Goal: Task Accomplishment & Management: Manage account settings

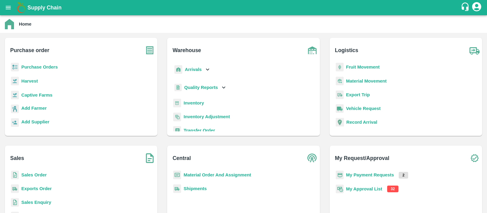
click at [363, 188] on b "My Approval List" at bounding box center [364, 188] width 36 height 5
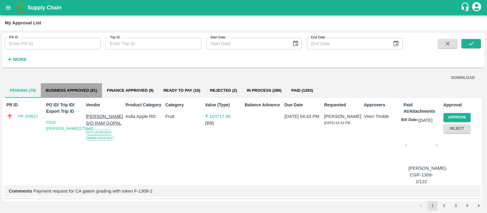
click at [82, 88] on button "Business Approved (81)" at bounding box center [71, 90] width 61 height 15
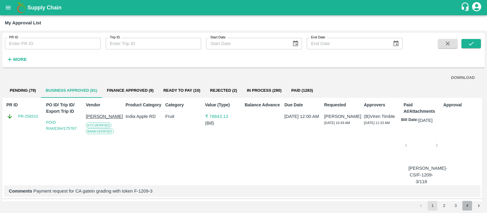
click at [466, 206] on button "4" at bounding box center [467, 206] width 10 height 10
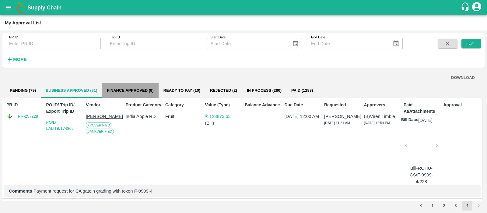
click at [144, 94] on button "Finance Approved (9)" at bounding box center [130, 90] width 56 height 15
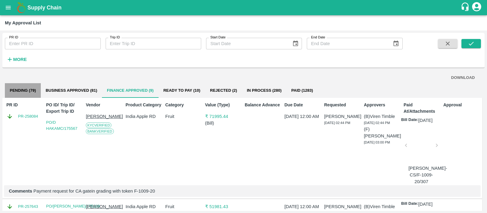
click at [26, 90] on button "Pending (79)" at bounding box center [23, 90] width 36 height 15
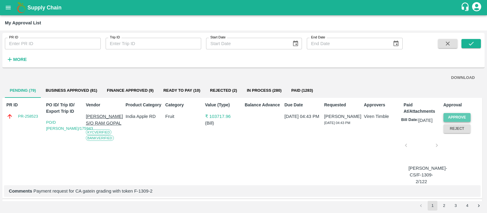
click at [460, 119] on button "Approve" at bounding box center [457, 117] width 27 height 9
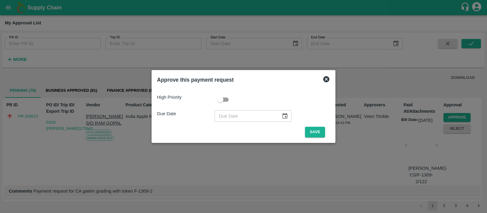
click at [327, 82] on icon at bounding box center [326, 79] width 7 height 7
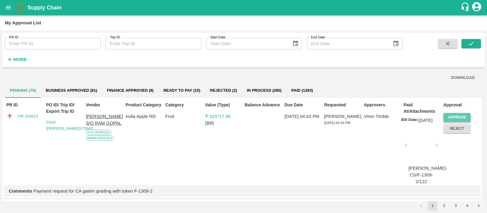
click at [450, 116] on button "Approve" at bounding box center [457, 117] width 27 height 9
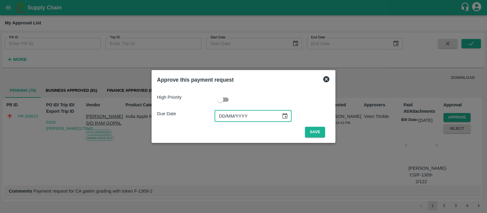
click at [219, 115] on input "DD/MM/YYYY" at bounding box center [246, 116] width 62 height 12
type input "[DATE]"
click at [317, 128] on button "Save" at bounding box center [315, 132] width 20 height 11
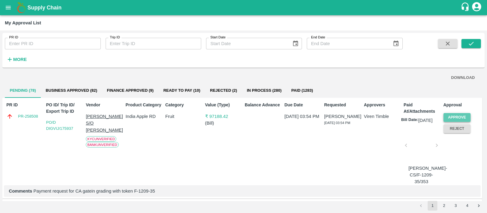
click at [452, 116] on button "Approve" at bounding box center [457, 117] width 27 height 9
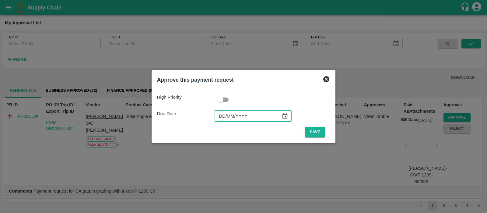
click at [221, 114] on input "DD/MM/YYYY" at bounding box center [246, 116] width 62 height 12
type input "[DATE]"
click at [311, 131] on button "Save" at bounding box center [315, 132] width 20 height 11
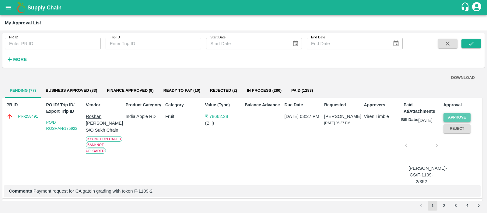
click at [455, 117] on button "Approve" at bounding box center [457, 117] width 27 height 9
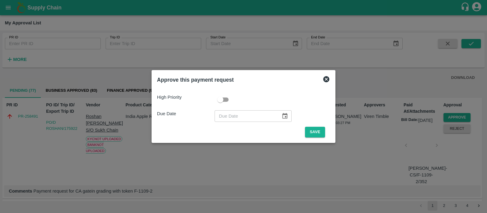
click at [326, 78] on icon at bounding box center [326, 79] width 6 height 6
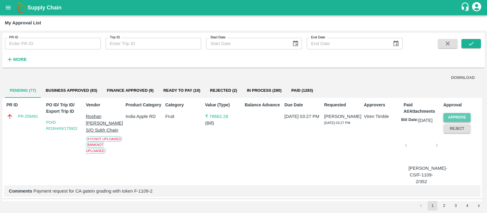
click at [458, 114] on button "Approve" at bounding box center [457, 117] width 27 height 9
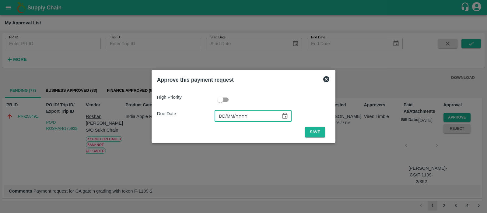
click at [223, 117] on input "DD/MM/YYYY" at bounding box center [246, 116] width 62 height 12
type input "[DATE]"
click at [315, 132] on button "Save" at bounding box center [315, 132] width 20 height 11
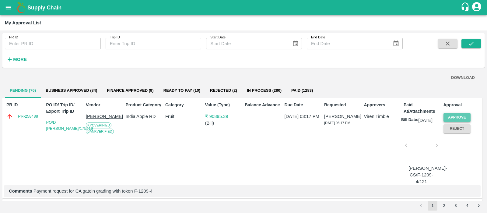
click at [460, 116] on button "Approve" at bounding box center [457, 117] width 27 height 9
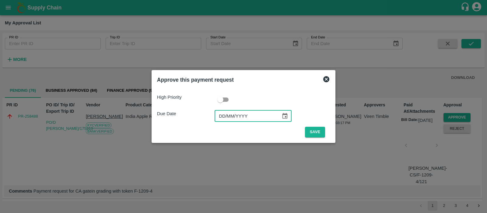
click at [220, 118] on input "DD/MM/YYYY" at bounding box center [246, 116] width 62 height 12
type input "[DATE]"
click at [323, 132] on button "Save" at bounding box center [315, 132] width 20 height 11
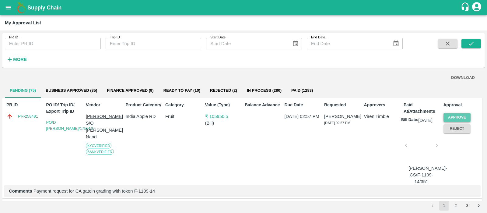
click at [445, 117] on button "Approve" at bounding box center [457, 117] width 27 height 9
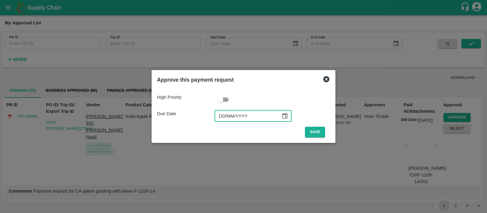
click at [226, 117] on input "DD/MM/YYYY" at bounding box center [246, 116] width 62 height 12
type input "[DATE]"
click at [305, 132] on button "Save" at bounding box center [315, 132] width 20 height 11
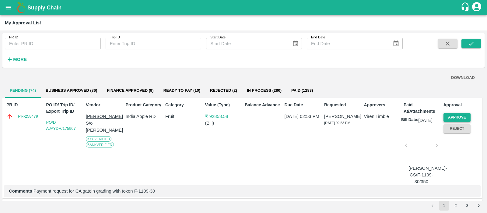
click at [457, 115] on button "Approve" at bounding box center [457, 117] width 27 height 9
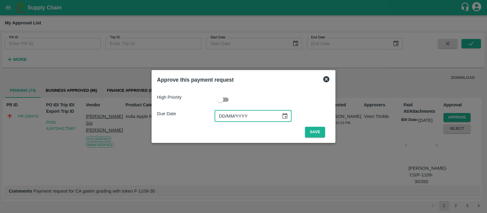
click at [220, 118] on input "DD/MM/YYYY" at bounding box center [246, 116] width 62 height 12
type input "[DATE]"
click at [320, 133] on button "Save" at bounding box center [315, 132] width 20 height 11
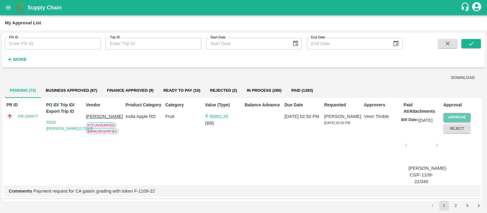
click at [454, 114] on button "Approve" at bounding box center [457, 117] width 27 height 9
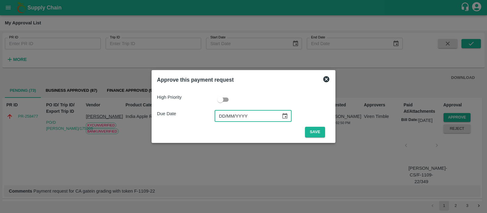
click at [223, 116] on input "DD/MM/YYYY" at bounding box center [246, 116] width 62 height 12
type input "[DATE]"
click at [314, 132] on button "Save" at bounding box center [315, 132] width 20 height 11
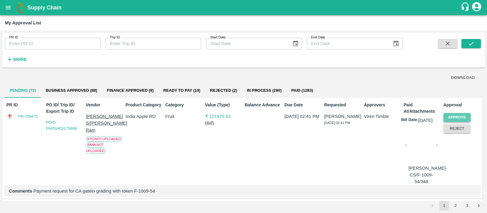
click at [453, 116] on button "Approve" at bounding box center [457, 117] width 27 height 9
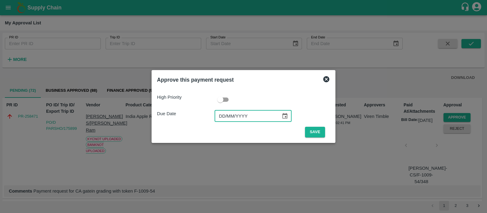
click at [224, 119] on input "DD/MM/YYYY" at bounding box center [246, 116] width 62 height 12
type input "[DATE]"
click at [308, 135] on button "Save" at bounding box center [315, 132] width 20 height 11
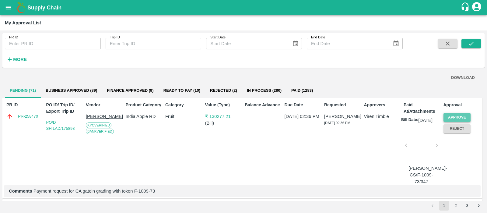
click at [458, 119] on button "Approve" at bounding box center [457, 117] width 27 height 9
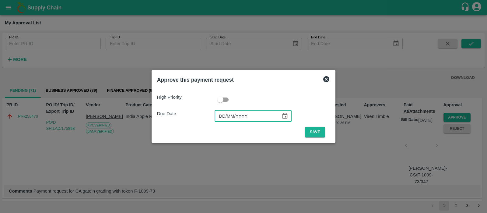
click at [219, 113] on input "DD/MM/YYYY" at bounding box center [246, 116] width 62 height 12
type input "[DATE]"
click at [311, 131] on button "Save" at bounding box center [315, 132] width 20 height 11
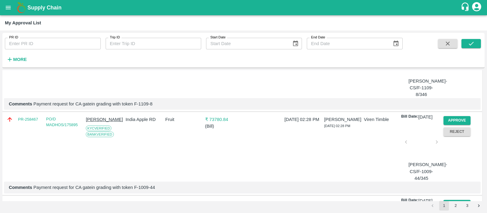
scroll to position [87, 0]
click at [453, 125] on button "Approve" at bounding box center [457, 120] width 27 height 9
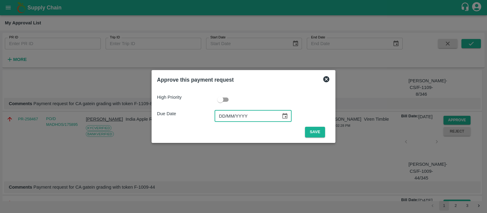
click at [226, 115] on input "DD/MM/YYYY" at bounding box center [246, 116] width 62 height 12
type input "[DATE]"
click at [311, 130] on button "Save" at bounding box center [315, 132] width 20 height 11
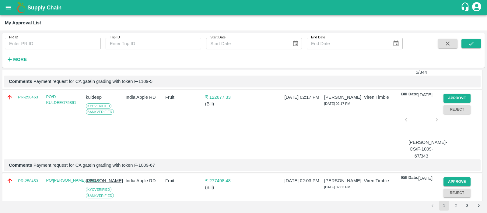
scroll to position [195, 0]
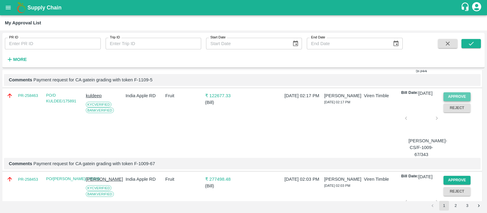
click at [445, 101] on button "Approve" at bounding box center [457, 96] width 27 height 9
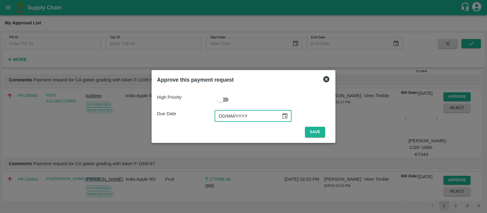
click at [218, 117] on input "DD/MM/YYYY" at bounding box center [246, 116] width 62 height 12
type input "[DATE]"
click at [310, 133] on button "Save" at bounding box center [315, 132] width 20 height 11
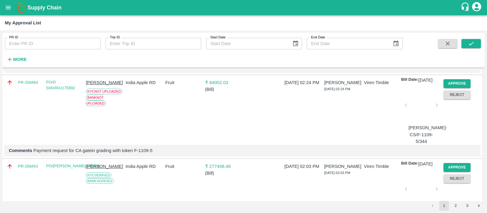
scroll to position [196, 0]
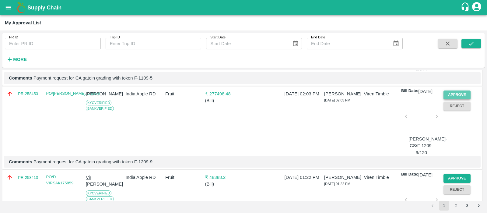
click at [452, 99] on button "Approve" at bounding box center [457, 94] width 27 height 9
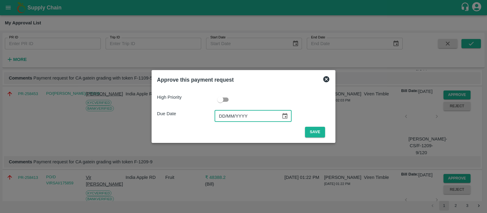
click at [220, 113] on input "DD/MM/YYYY" at bounding box center [246, 116] width 62 height 12
type input "[DATE]"
click at [316, 135] on button "Save" at bounding box center [315, 132] width 20 height 11
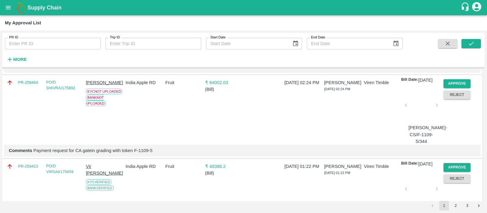
scroll to position [179, 0]
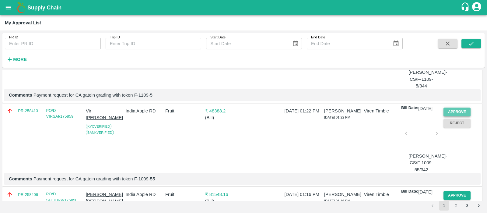
click at [452, 116] on button "Approve" at bounding box center [457, 111] width 27 height 9
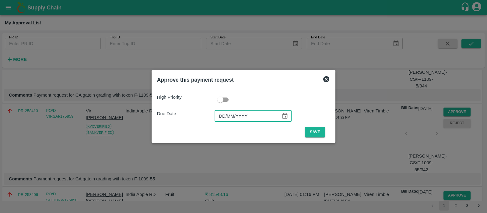
click at [219, 116] on input "DD/MM/YYYY" at bounding box center [246, 116] width 62 height 12
type input "[DATE]"
click at [316, 133] on button "Save" at bounding box center [315, 132] width 20 height 11
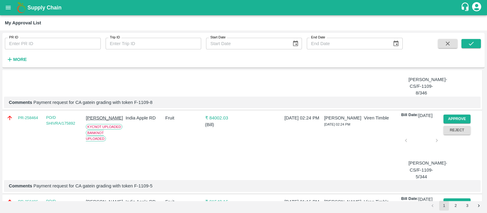
scroll to position [173, 0]
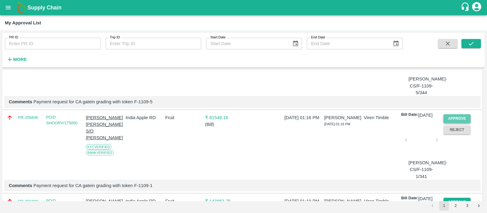
click at [458, 123] on button "Approve" at bounding box center [457, 118] width 27 height 9
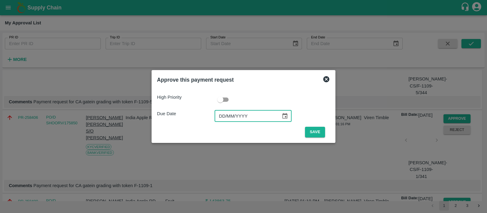
click at [223, 115] on input "DD/MM/YYYY" at bounding box center [246, 116] width 62 height 12
click at [220, 114] on input "DD/MM/2025" at bounding box center [246, 116] width 62 height 12
type input "[DATE]"
click at [314, 133] on button "Save" at bounding box center [315, 132] width 20 height 11
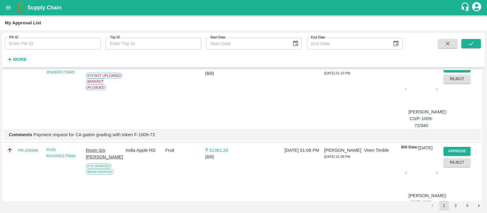
scroll to position [269, 0]
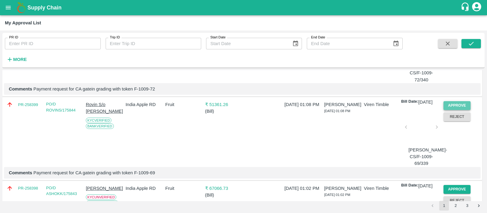
click at [458, 110] on button "Approve" at bounding box center [457, 105] width 27 height 9
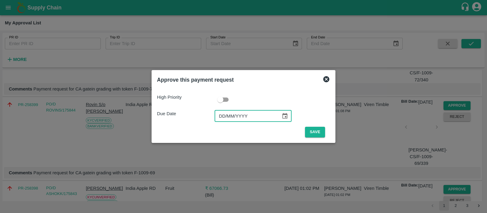
click at [223, 118] on input "DD/MM/YYYY" at bounding box center [246, 116] width 62 height 12
type input "[DATE]"
click at [316, 133] on button "Save" at bounding box center [315, 132] width 20 height 11
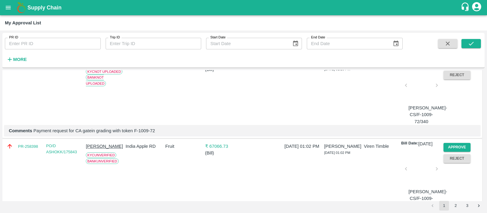
scroll to position [297, 0]
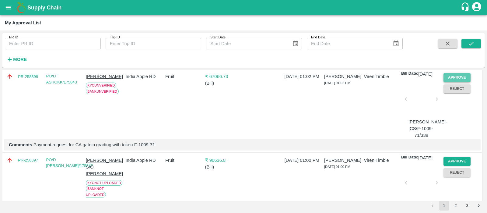
click at [452, 82] on button "Approve" at bounding box center [457, 77] width 27 height 9
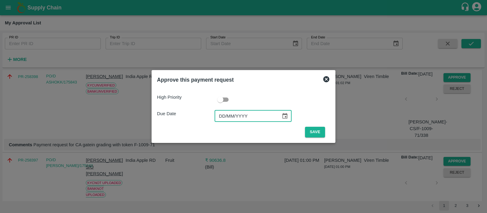
click at [223, 112] on input "DD/MM/YYYY" at bounding box center [246, 116] width 62 height 12
type input "[DATE]"
click at [319, 129] on button "Save" at bounding box center [315, 132] width 20 height 11
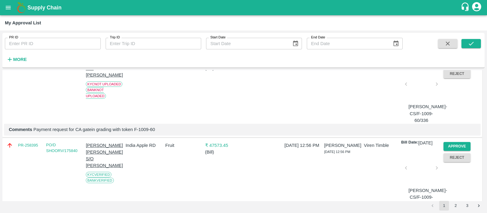
scroll to position [465, 0]
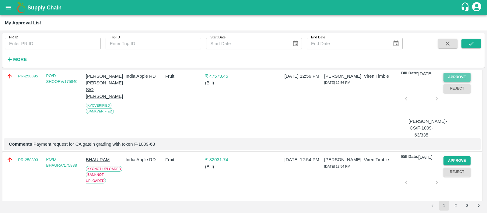
click at [460, 82] on button "Approve" at bounding box center [457, 77] width 27 height 9
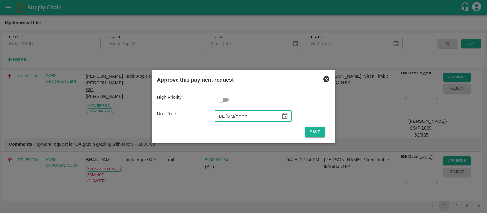
click at [225, 116] on input "DD/MM/YYYY" at bounding box center [246, 116] width 62 height 12
type input "[DATE]"
click at [314, 133] on button "Save" at bounding box center [315, 132] width 20 height 11
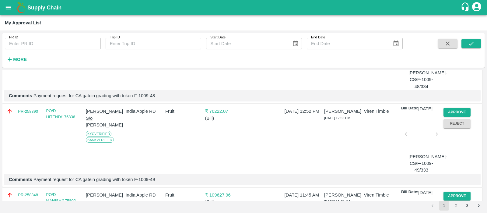
scroll to position [521, 0]
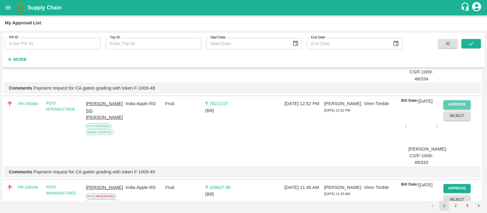
click at [448, 109] on button "Approve" at bounding box center [457, 104] width 27 height 9
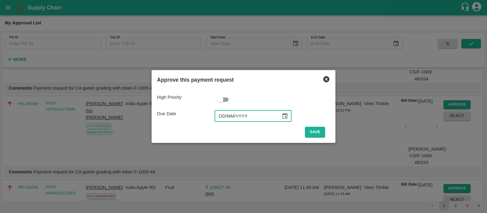
click at [223, 115] on input "DD/MM/YYYY" at bounding box center [246, 116] width 62 height 12
type input "[DATE]"
click at [316, 135] on button "Save" at bounding box center [315, 132] width 20 height 11
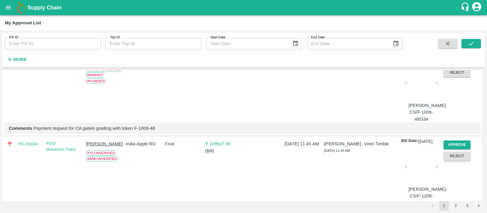
scroll to position [571, 0]
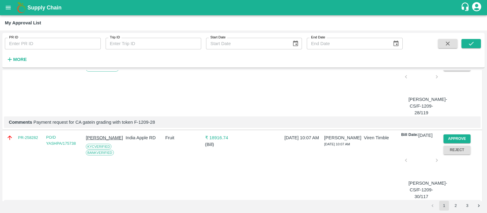
click at [464, 59] on button "Approve" at bounding box center [457, 55] width 27 height 9
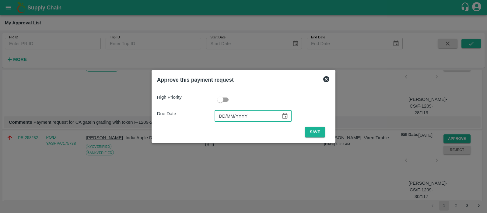
click at [220, 114] on input "DD/MM/YYYY" at bounding box center [246, 116] width 62 height 12
type input "[DATE]"
click at [312, 132] on button "Save" at bounding box center [315, 132] width 20 height 11
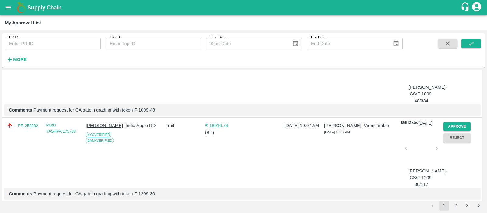
scroll to position [505, 0]
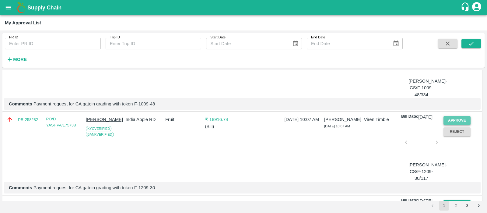
click at [459, 125] on button "Approve" at bounding box center [457, 120] width 27 height 9
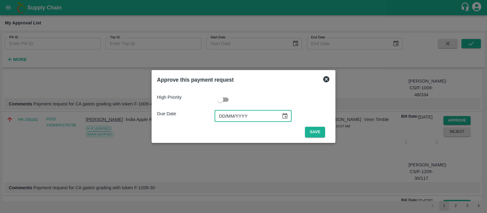
click at [221, 115] on input "DD/MM/YYYY" at bounding box center [246, 116] width 62 height 12
type input "[DATE]"
click at [319, 132] on button "Save" at bounding box center [315, 132] width 20 height 11
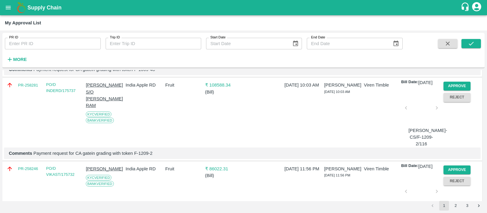
scroll to position [540, 0]
click at [457, 90] on button "Approve" at bounding box center [457, 85] width 27 height 9
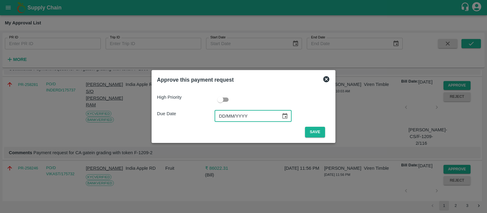
click at [219, 114] on input "DD/MM/YYYY" at bounding box center [246, 116] width 62 height 12
type input "[DATE]"
click at [309, 128] on button "Save" at bounding box center [315, 132] width 20 height 11
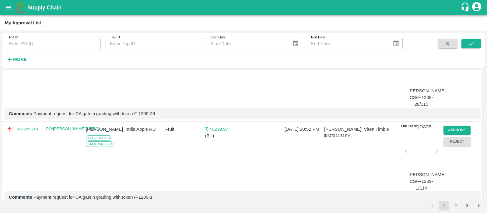
scroll to position [580, 0]
click at [455, 50] on button "Approve" at bounding box center [457, 45] width 27 height 9
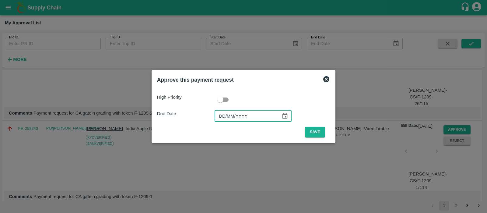
click at [223, 119] on input "DD/MM/YYYY" at bounding box center [246, 116] width 62 height 12
type input "[DATE]"
click at [314, 131] on button "Save" at bounding box center [315, 132] width 20 height 11
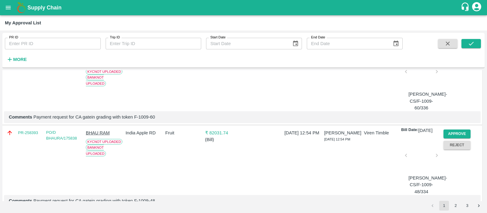
scroll to position [503, 0]
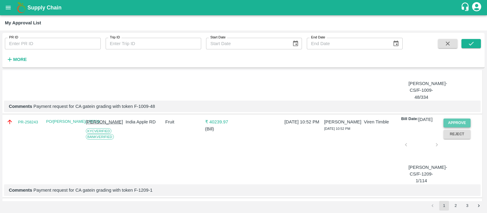
click at [449, 127] on button "Approve" at bounding box center [457, 122] width 27 height 9
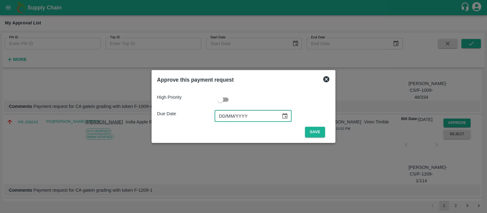
click at [228, 115] on input "DD/MM/YYYY" at bounding box center [246, 116] width 62 height 12
type input "[DATE]"
click at [314, 133] on button "Save" at bounding box center [315, 132] width 20 height 11
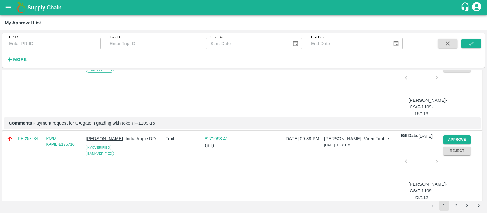
scroll to position [569, 0]
click at [460, 61] on div "Approve" at bounding box center [456, 55] width 30 height 11
click at [455, 61] on button "Approve" at bounding box center [457, 56] width 27 height 9
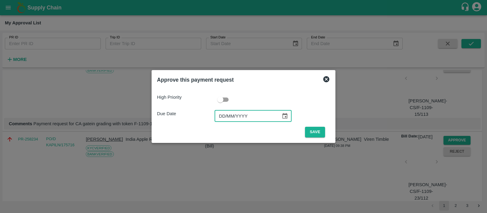
click at [223, 116] on input "DD/MM/YYYY" at bounding box center [246, 116] width 62 height 12
type input "[DATE]"
click at [312, 133] on button "Save" at bounding box center [315, 132] width 20 height 11
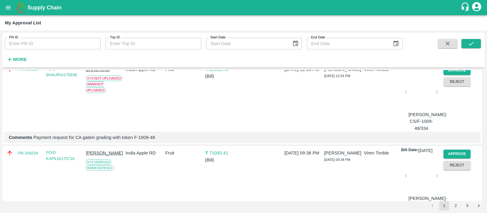
scroll to position [526, 0]
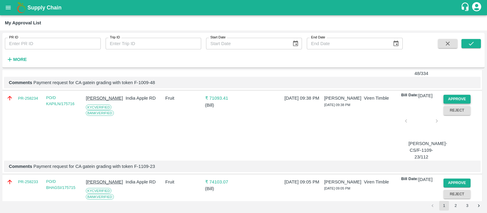
click at [455, 104] on button "Approve" at bounding box center [457, 99] width 27 height 9
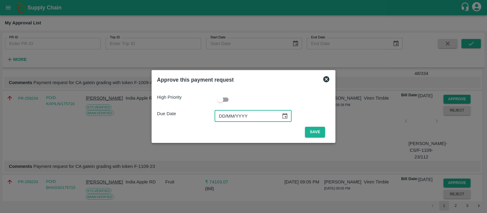
click at [222, 114] on input "DD/MM/YYYY" at bounding box center [246, 116] width 62 height 12
type input "[DATE]"
click at [314, 128] on button "Save" at bounding box center [315, 132] width 20 height 11
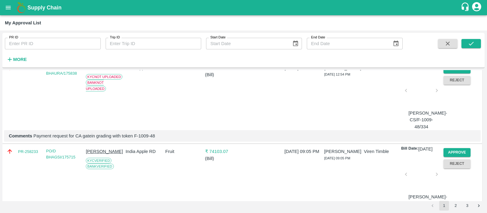
scroll to position [547, 0]
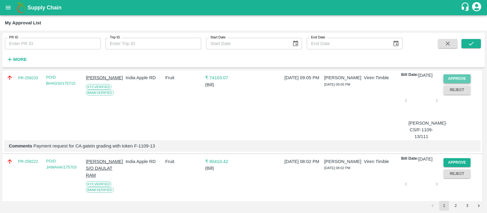
click at [448, 83] on button "Approve" at bounding box center [457, 78] width 27 height 9
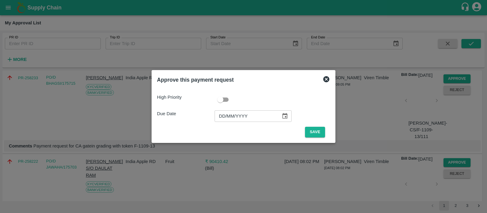
click at [221, 116] on input "DD/MM/YYYY" at bounding box center [246, 116] width 62 height 12
type input "[DATE]"
click at [308, 135] on button "Save" at bounding box center [315, 132] width 20 height 11
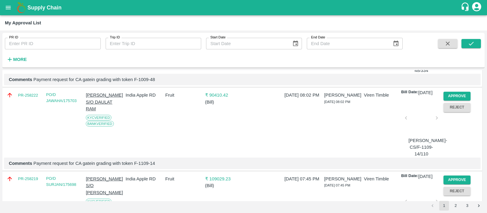
scroll to position [544, 0]
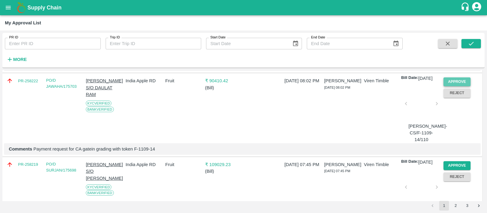
click at [452, 86] on button "Approve" at bounding box center [457, 81] width 27 height 9
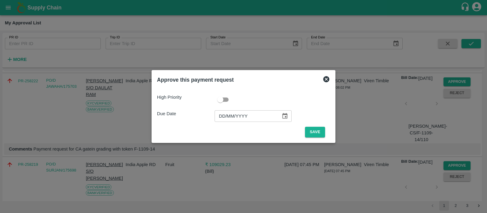
click at [228, 115] on input "DD/MM/YYYY" at bounding box center [246, 116] width 62 height 12
type input "[DATE]"
click at [314, 130] on button "Save" at bounding box center [315, 132] width 20 height 11
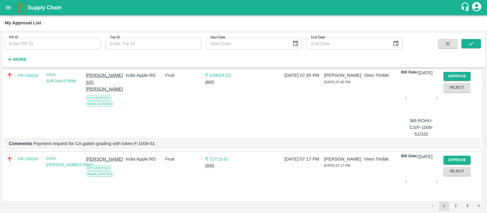
scroll to position [550, 0]
click at [458, 80] on button "Approve" at bounding box center [457, 75] width 27 height 9
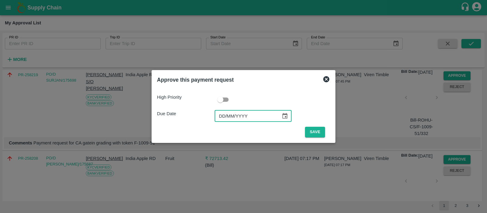
click at [226, 117] on input "DD/MM/YYYY" at bounding box center [246, 116] width 62 height 12
type input "[DATE]"
click at [312, 128] on button "Save" at bounding box center [315, 132] width 20 height 11
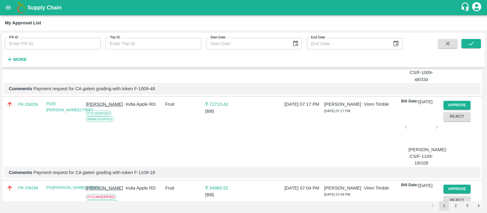
scroll to position [520, 0]
click at [455, 110] on button "Approve" at bounding box center [457, 105] width 27 height 9
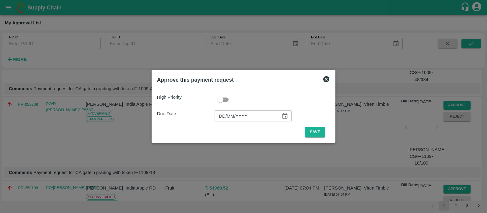
click at [224, 113] on input "DD/MM/YYYY" at bounding box center [246, 116] width 62 height 12
type input "[DATE]"
click at [318, 132] on button "Save" at bounding box center [315, 132] width 20 height 11
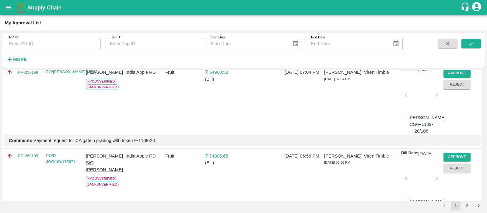
scroll to position [553, 0]
click at [453, 77] on button "Approve" at bounding box center [457, 72] width 27 height 9
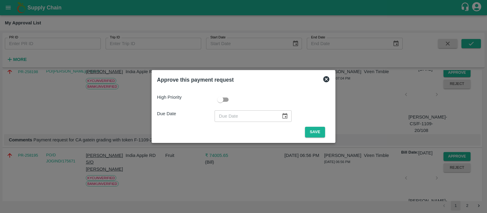
click at [326, 79] on icon at bounding box center [326, 79] width 6 height 6
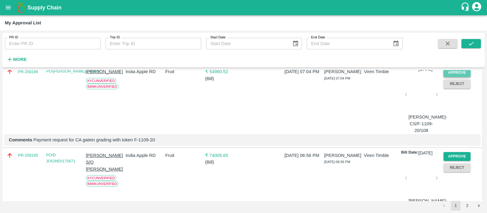
click at [449, 77] on button "Approve" at bounding box center [457, 72] width 27 height 9
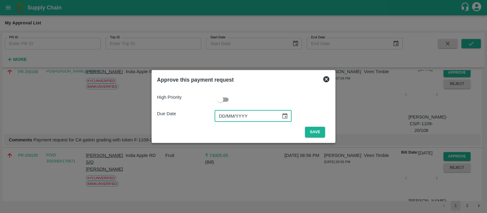
click at [225, 116] on input "DD/MM/YYYY" at bounding box center [246, 116] width 62 height 12
type input "[DATE]"
click at [313, 131] on button "Save" at bounding box center [315, 132] width 20 height 11
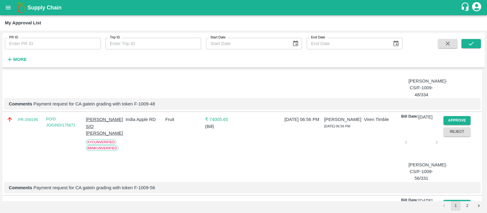
scroll to position [569, 0]
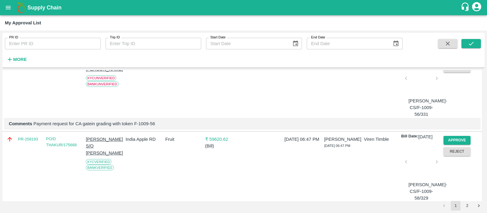
click at [457, 61] on button "Approve" at bounding box center [457, 56] width 27 height 9
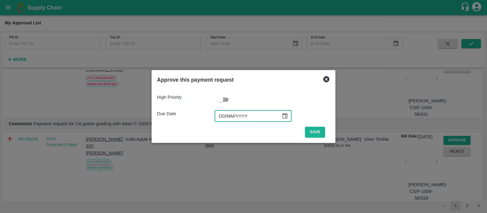
click at [219, 117] on input "DD/MM/YYYY" at bounding box center [246, 116] width 62 height 12
type input "[DATE]"
click at [318, 130] on button "Save" at bounding box center [315, 132] width 20 height 11
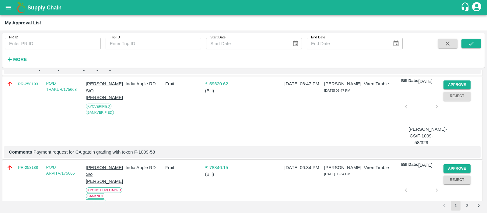
scroll to position [568, 0]
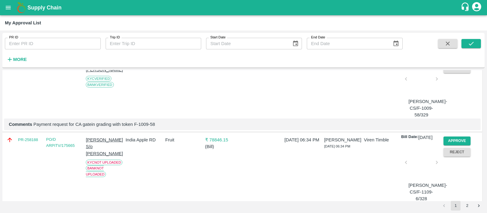
click at [454, 61] on button "Approve" at bounding box center [457, 57] width 27 height 9
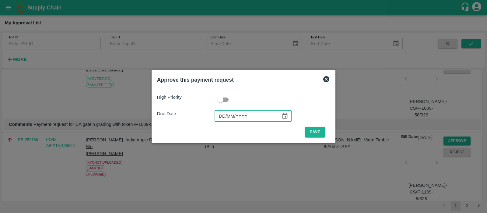
click at [219, 112] on input "DD/MM/YYYY" at bounding box center [246, 116] width 62 height 12
type input "[DATE]"
click at [306, 135] on button "Save" at bounding box center [315, 132] width 20 height 11
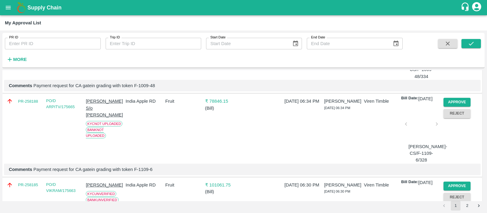
scroll to position [616, 0]
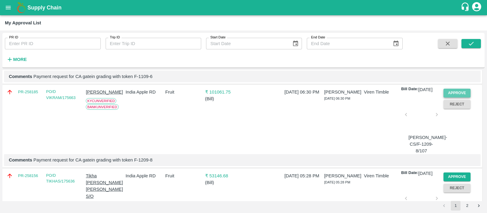
click at [451, 97] on button "Approve" at bounding box center [457, 93] width 27 height 9
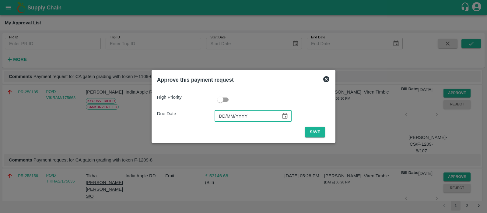
click at [219, 117] on input "DD/MM/YYYY" at bounding box center [246, 116] width 62 height 12
type input "[DATE]"
click at [322, 131] on button "Save" at bounding box center [315, 132] width 20 height 11
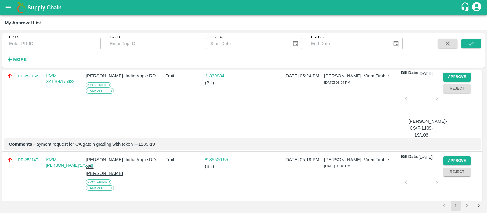
scroll to position [800, 0]
click at [461, 81] on button "Approve" at bounding box center [457, 76] width 27 height 9
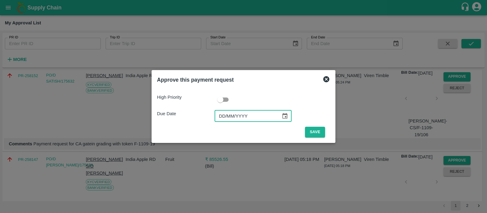
click at [227, 115] on input "DD/MM/YYYY" at bounding box center [246, 116] width 62 height 12
type input "[DATE]"
click at [311, 136] on button "Save" at bounding box center [315, 132] width 20 height 11
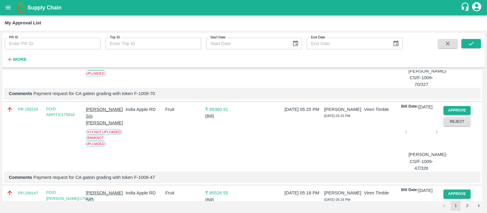
scroll to position [790, 0]
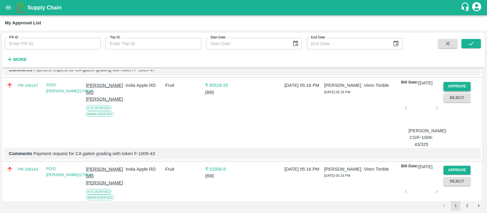
click at [446, 91] on button "Approve" at bounding box center [457, 86] width 27 height 9
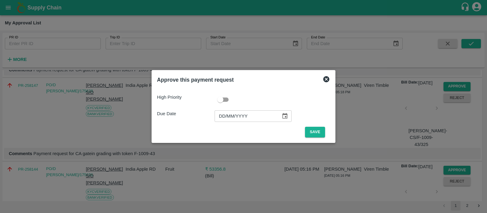
click at [227, 114] on input "DD/MM/YYYY" at bounding box center [246, 116] width 62 height 12
type input "[DATE]"
click at [320, 132] on button "Save" at bounding box center [315, 132] width 20 height 11
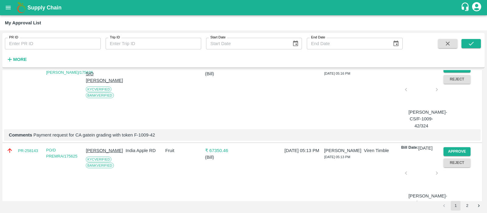
scroll to position [809, 0]
click at [467, 72] on button "Approve" at bounding box center [457, 67] width 27 height 9
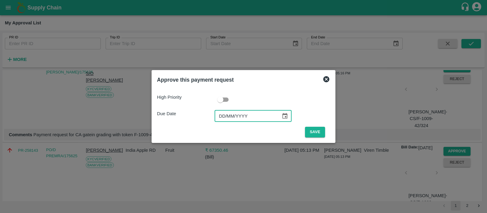
click at [220, 113] on input "DD/MM/YYYY" at bounding box center [246, 116] width 62 height 12
type input "[DATE]"
click at [314, 133] on button "Save" at bounding box center [315, 132] width 20 height 11
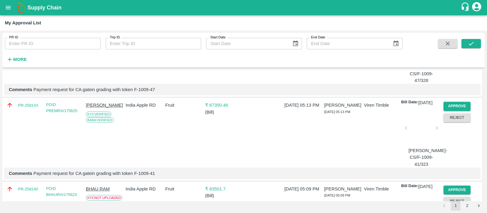
scroll to position [810, 0]
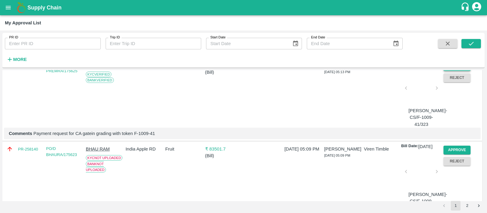
click at [461, 71] on button "Approve" at bounding box center [457, 66] width 27 height 9
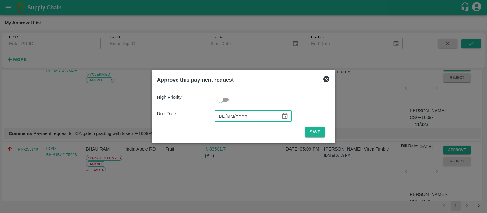
click at [224, 113] on input "DD/MM/YYYY" at bounding box center [246, 116] width 62 height 12
type input "[DATE]"
click at [315, 133] on button "Save" at bounding box center [315, 132] width 20 height 11
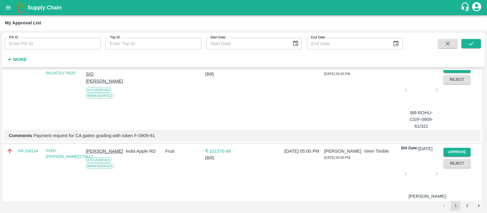
scroll to position [892, 0]
click at [456, 72] on button "Approve" at bounding box center [457, 68] width 27 height 9
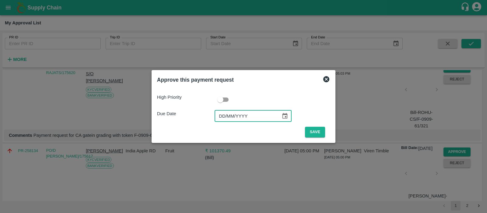
click at [224, 121] on input "DD/MM/YYYY" at bounding box center [246, 116] width 62 height 12
type input "[DATE]"
click at [318, 129] on button "Save" at bounding box center [315, 132] width 20 height 11
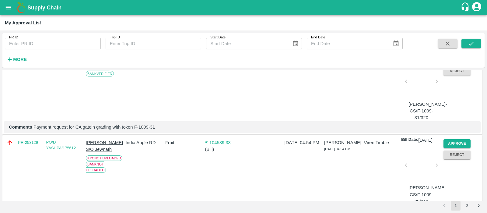
scroll to position [909, 0]
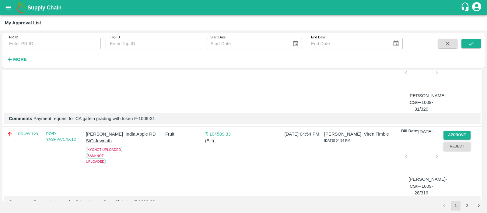
click at [463, 56] on button "Approve" at bounding box center [457, 51] width 27 height 9
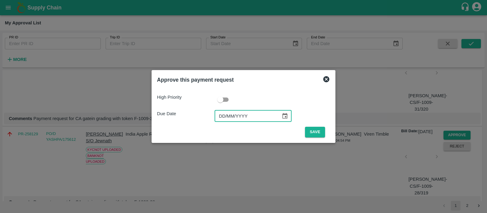
click at [224, 115] on input "DD/MM/YYYY" at bounding box center [246, 116] width 62 height 12
type input "[DATE]"
click at [308, 130] on button "Save" at bounding box center [315, 132] width 20 height 11
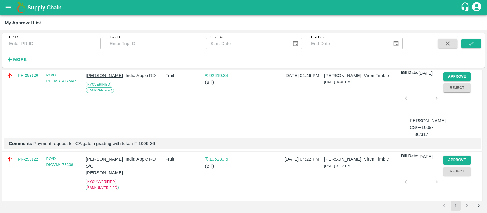
scroll to position [1052, 0]
click at [452, 80] on button "Approve" at bounding box center [457, 76] width 27 height 9
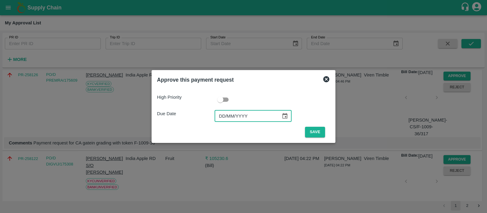
click at [224, 118] on input "DD/MM/YYYY" at bounding box center [246, 116] width 62 height 12
type input "[DATE]"
click at [314, 130] on button "Save" at bounding box center [315, 132] width 20 height 11
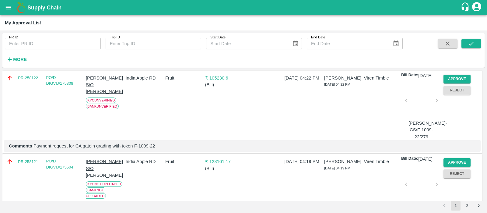
scroll to position [1049, 0]
click at [455, 83] on button "Approve" at bounding box center [457, 79] width 27 height 9
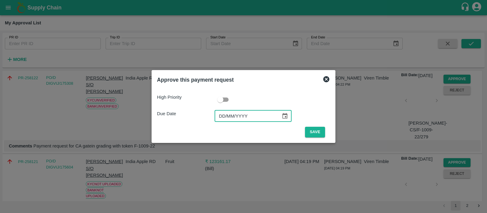
click at [220, 115] on input "DD/MM/YYYY" at bounding box center [246, 116] width 62 height 12
type input "[DATE]"
click at [313, 135] on button "Save" at bounding box center [315, 132] width 20 height 11
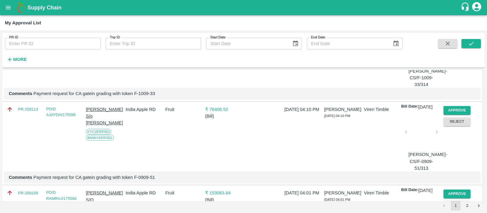
scroll to position [1348, 0]
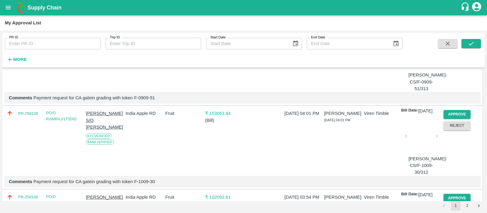
click at [457, 35] on button "Approve" at bounding box center [457, 30] width 27 height 9
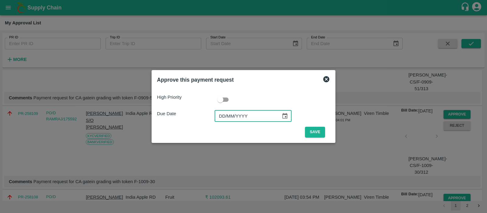
click at [226, 115] on input "DD/MM/YYYY" at bounding box center [246, 116] width 62 height 12
type input "[DATE]"
click at [315, 133] on button "Save" at bounding box center [315, 132] width 20 height 11
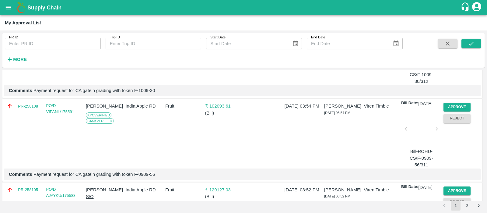
scroll to position [1326, 0]
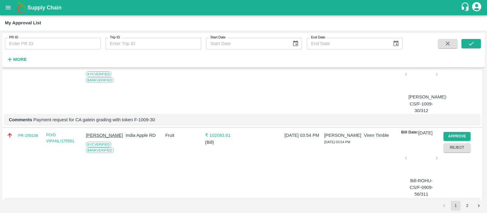
click at [460, 57] on button "Approve" at bounding box center [457, 52] width 27 height 9
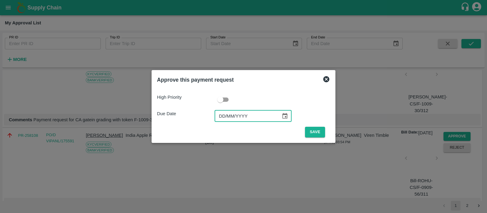
click at [225, 117] on input "DD/MM/YYYY" at bounding box center [246, 116] width 62 height 12
type input "[DATE]"
click at [315, 131] on button "Save" at bounding box center [315, 132] width 20 height 11
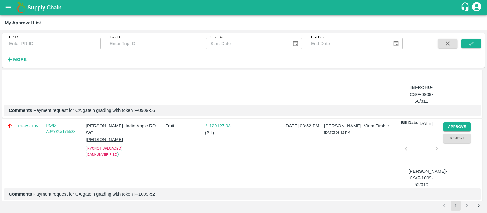
scroll to position [1346, 0]
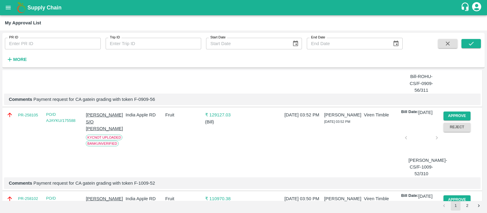
click at [457, 37] on button "Approve" at bounding box center [457, 32] width 27 height 9
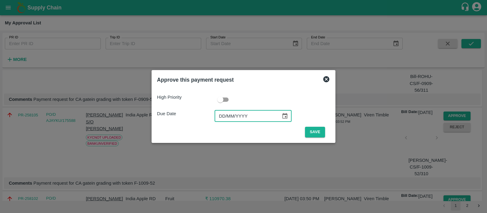
click at [230, 117] on input "DD/MM/YYYY" at bounding box center [246, 116] width 62 height 12
type input "[DATE]"
click at [311, 134] on button "Save" at bounding box center [315, 132] width 20 height 11
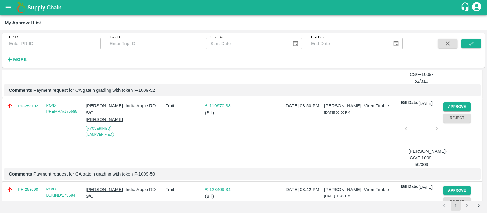
scroll to position [1355, 0]
click at [452, 28] on button "Approve" at bounding box center [457, 23] width 27 height 9
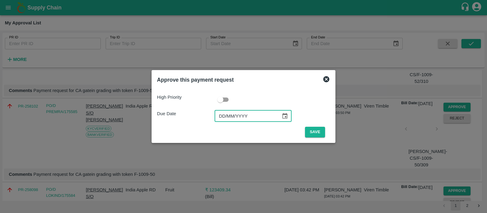
click at [222, 114] on input "DD/MM/YYYY" at bounding box center [246, 116] width 62 height 12
type input "[DATE]"
click at [320, 135] on button "Save" at bounding box center [315, 132] width 20 height 11
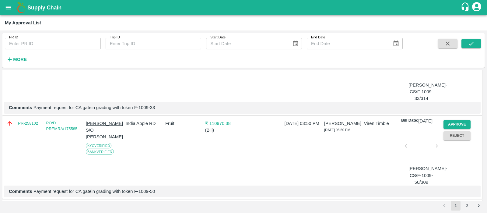
scroll to position [1378, 0]
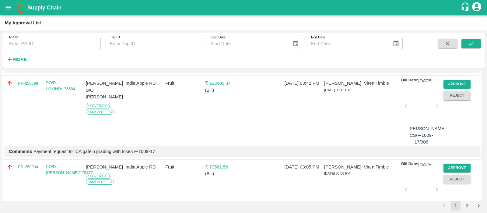
click at [454, 5] on button "Approve" at bounding box center [457, 0] width 27 height 9
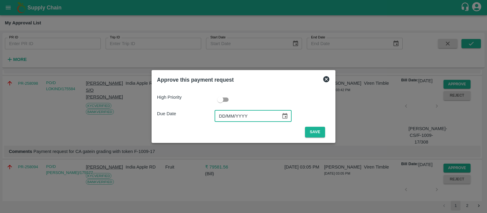
click at [222, 118] on input "DD/MM/YYYY" at bounding box center [246, 116] width 62 height 12
type input "[DATE]"
click at [321, 133] on button "Save" at bounding box center [315, 132] width 20 height 11
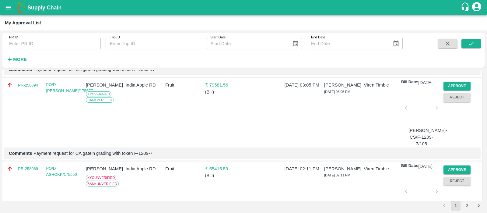
scroll to position [1376, 0]
click at [446, 7] on button "Approve" at bounding box center [457, 2] width 27 height 9
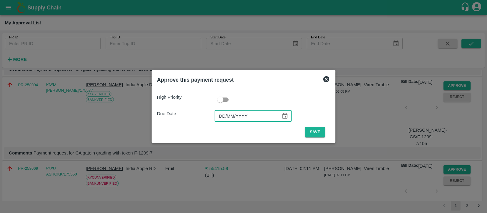
click at [224, 117] on input "DD/MM/YYYY" at bounding box center [246, 116] width 62 height 12
type input "[DATE]"
click at [314, 134] on button "Save" at bounding box center [315, 132] width 20 height 11
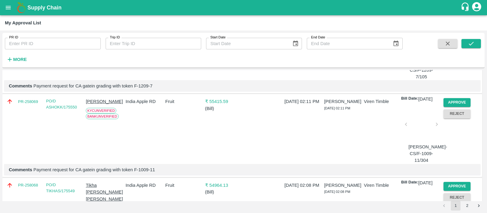
scroll to position [1358, 0]
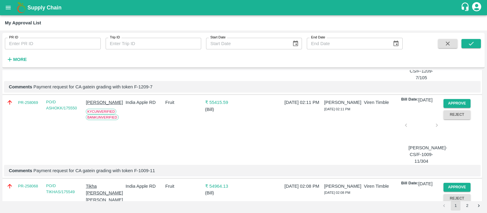
drag, startPoint x: 213, startPoint y: 106, endPoint x: 197, endPoint y: 116, distance: 19.8
click at [197, 81] on div "Fruit" at bounding box center [183, 47] width 40 height 68
click at [448, 24] on button "Approve" at bounding box center [457, 20] width 27 height 9
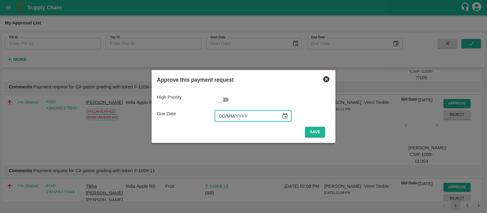
click at [228, 112] on input "DD/MM/YYYY" at bounding box center [246, 116] width 62 height 12
type input "[DATE]"
click at [312, 132] on button "Save" at bounding box center [315, 132] width 20 height 11
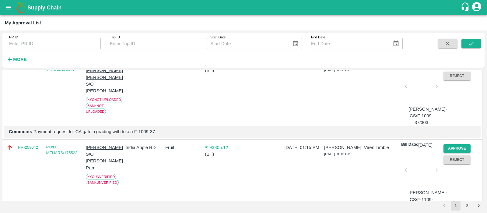
scroll to position [1435, 0]
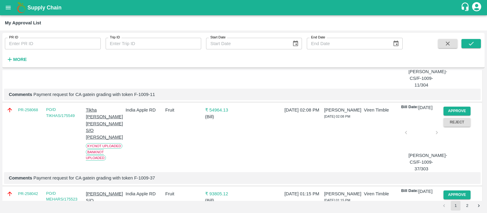
click at [460, 32] on button "Approve" at bounding box center [457, 27] width 27 height 9
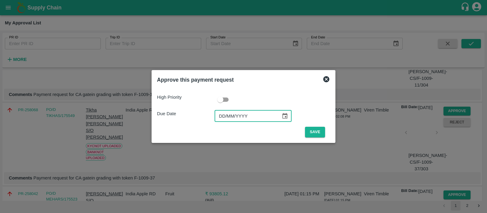
click at [227, 114] on input "DD/MM/YYYY" at bounding box center [246, 116] width 62 height 12
type input "[DATE]"
click at [315, 133] on button "Save" at bounding box center [315, 132] width 20 height 11
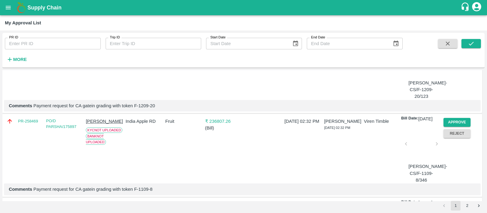
scroll to position [0, 0]
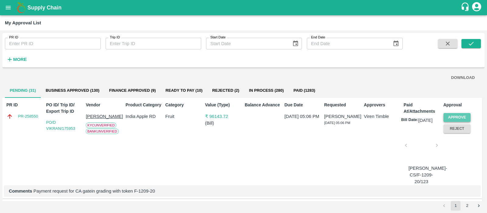
click at [462, 118] on button "Approve" at bounding box center [457, 117] width 27 height 9
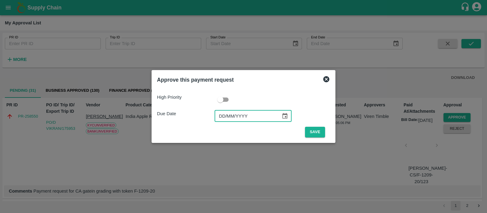
click at [225, 117] on input "DD/MM/YYYY" at bounding box center [246, 116] width 62 height 12
type input "[DATE]"
click at [314, 133] on button "Save" at bounding box center [315, 132] width 20 height 11
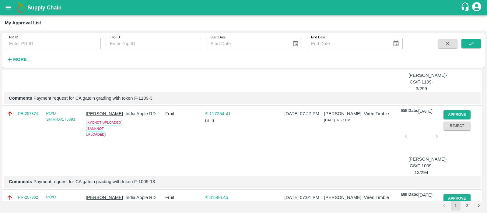
scroll to position [1430, 0]
click at [455, 36] on button "Approve" at bounding box center [457, 31] width 27 height 9
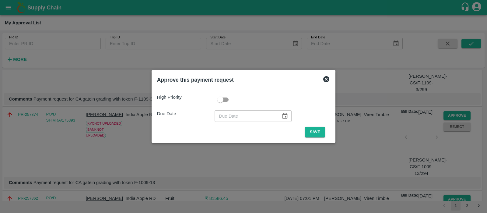
click at [226, 118] on input "text" at bounding box center [246, 116] width 62 height 12
click at [226, 118] on input "DD/MM/YYYY" at bounding box center [246, 116] width 62 height 12
type input "[DATE]"
click at [313, 131] on button "Save" at bounding box center [315, 132] width 20 height 11
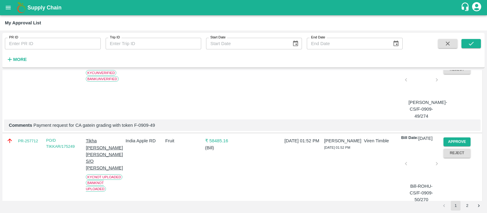
scroll to position [1907, 0]
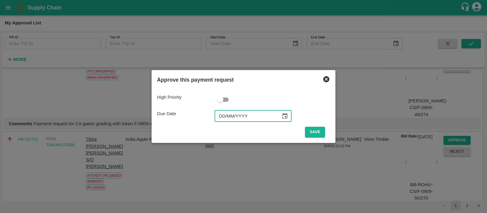
click at [216, 116] on input "DD/MM/YYYY" at bounding box center [246, 116] width 62 height 12
type input "[DATE]"
click at [311, 129] on button "Save" at bounding box center [315, 132] width 20 height 11
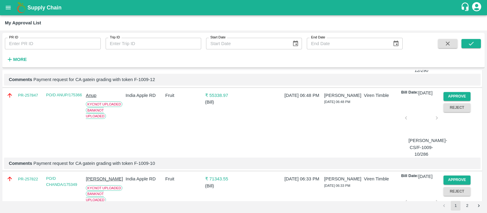
scroll to position [1533, 0]
click at [450, 17] on button "Approve" at bounding box center [457, 12] width 27 height 9
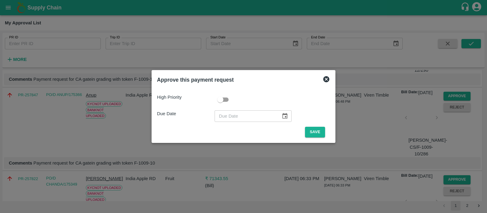
click at [326, 78] on icon at bounding box center [326, 79] width 6 height 6
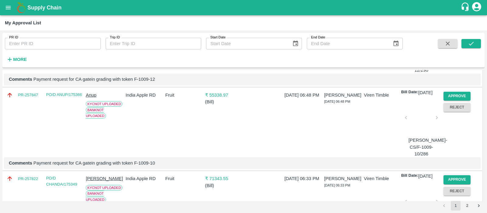
click at [447, 17] on button "Approve" at bounding box center [457, 12] width 27 height 9
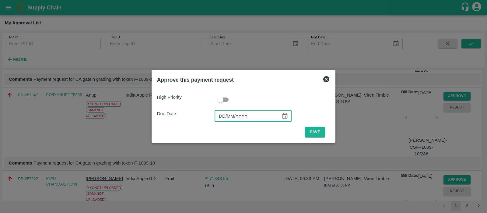
click at [227, 118] on input "DD/MM/YYYY" at bounding box center [246, 116] width 62 height 12
type input "[DATE]"
click at [316, 128] on button "Save" at bounding box center [315, 132] width 20 height 11
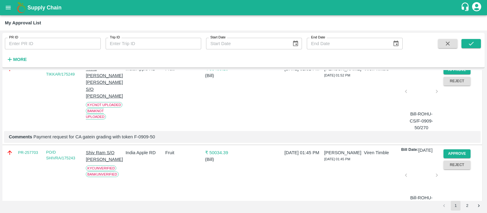
scroll to position [1811, 0]
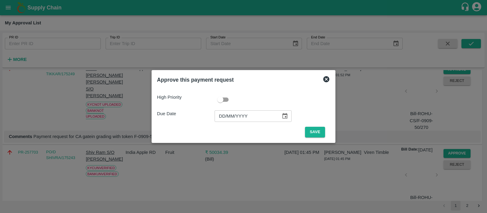
click at [222, 115] on input "DD/MM/YYYY" at bounding box center [246, 116] width 62 height 12
type input "[DATE]"
click at [317, 128] on button "Save" at bounding box center [315, 132] width 20 height 11
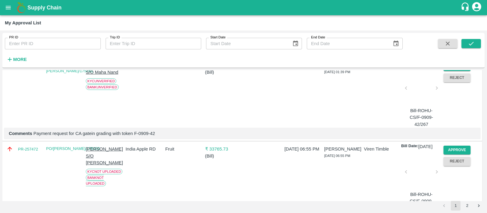
scroll to position [1898, 0]
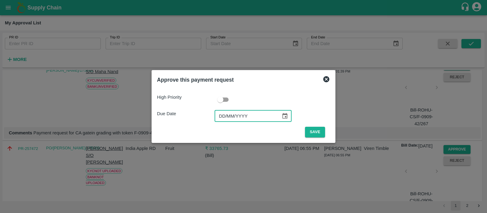
click at [219, 114] on input "DD/MM/YYYY" at bounding box center [246, 116] width 62 height 12
type input "[DATE]"
click at [313, 134] on button "Save" at bounding box center [315, 132] width 20 height 11
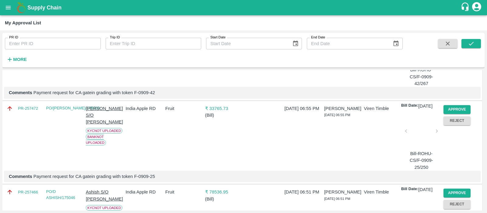
scroll to position [1857, 0]
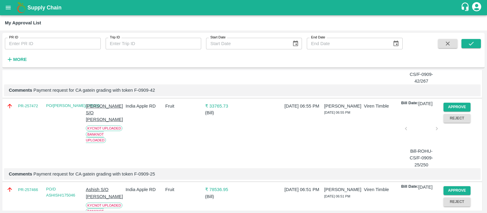
click at [455, 28] on button "Approve" at bounding box center [457, 23] width 27 height 9
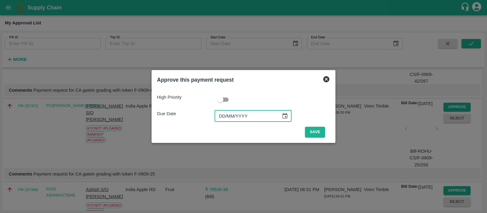
click at [221, 115] on input "DD/MM/YYYY" at bounding box center [246, 116] width 62 height 12
type input "[DATE]"
click at [315, 133] on button "Save" at bounding box center [315, 132] width 20 height 11
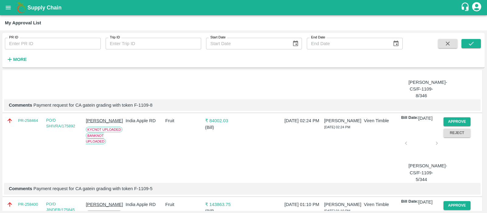
scroll to position [0, 0]
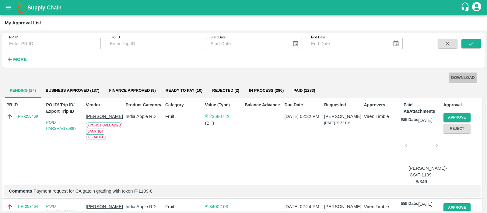
click at [462, 81] on button "DOWNLOAD" at bounding box center [463, 77] width 29 height 11
